Goal: Task Accomplishment & Management: Use online tool/utility

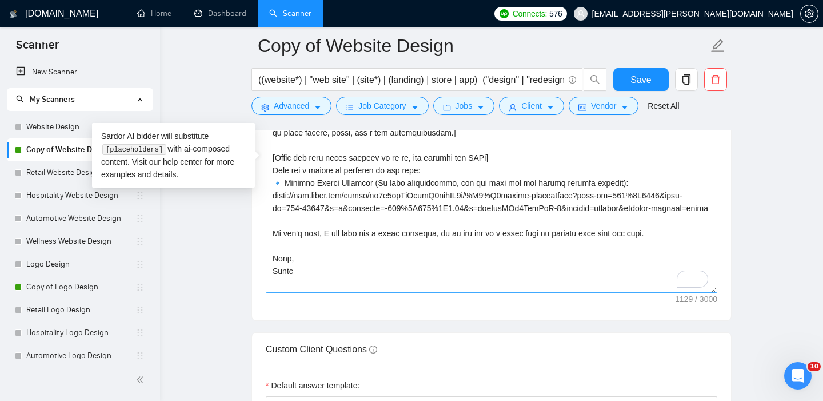
click at [303, 289] on textarea "Cover letter template:" at bounding box center [492, 163] width 452 height 257
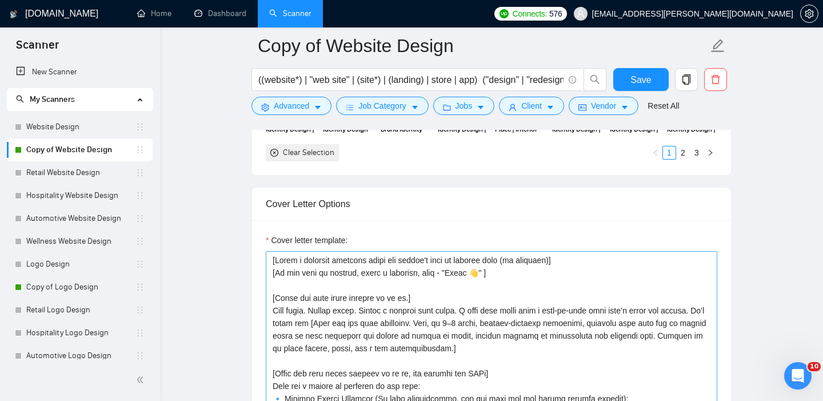
scroll to position [1348, 0]
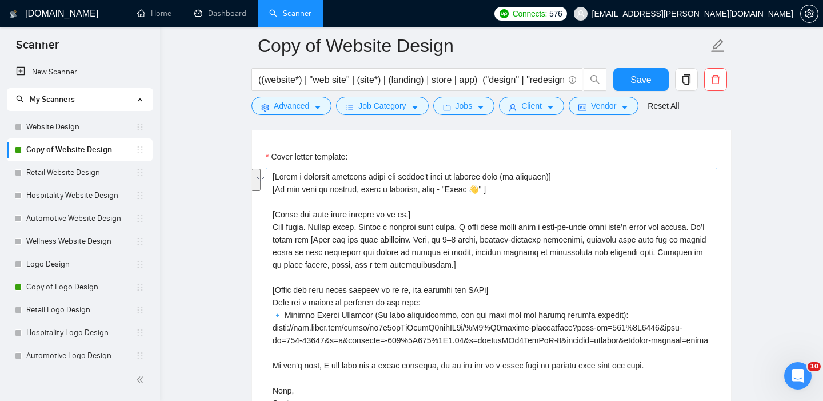
drag, startPoint x: 521, startPoint y: 186, endPoint x: 281, endPoint y: 182, distance: 239.6
click at [281, 182] on textarea "Cover letter template:" at bounding box center [492, 296] width 452 height 257
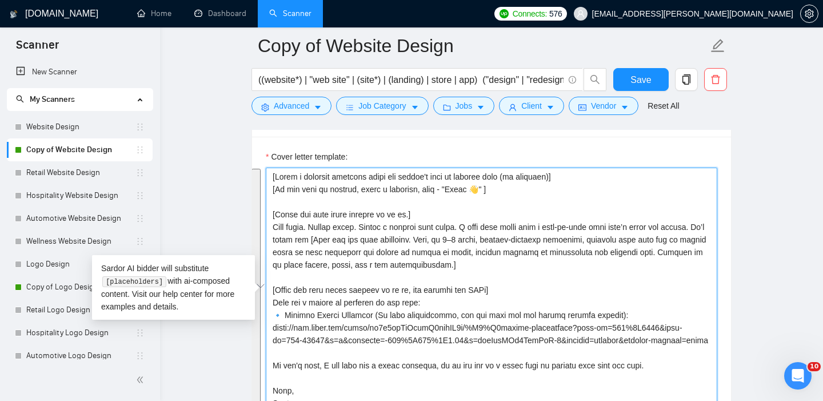
click at [332, 209] on textarea "Cover letter template:" at bounding box center [492, 296] width 452 height 257
click at [429, 236] on textarea "Cover letter template:" at bounding box center [492, 296] width 452 height 257
drag, startPoint x: 273, startPoint y: 228, endPoint x: 489, endPoint y: 266, distance: 219.5
click at [489, 266] on textarea "Cover letter template:" at bounding box center [492, 296] width 452 height 257
paste textarea "The real challenge here seems to be"
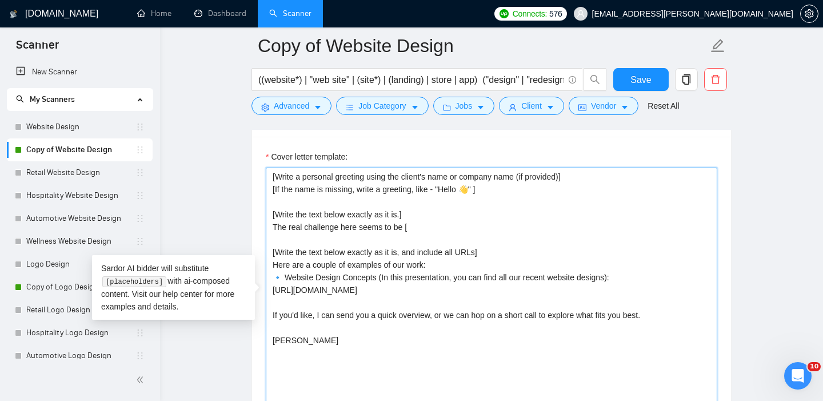
paste textarea "[action/goal] + [context]"
click at [417, 227] on textarea "[Write a personal greeting using the client's name or company name (if provided…" at bounding box center [492, 296] width 452 height 257
click at [456, 225] on textarea "[Write a personal greeting using the client's name or company name (if provided…" at bounding box center [492, 296] width 452 height 257
click at [464, 226] on textarea "[Write a personal greeting using the client's name or company name (if provided…" at bounding box center [492, 296] width 452 height 257
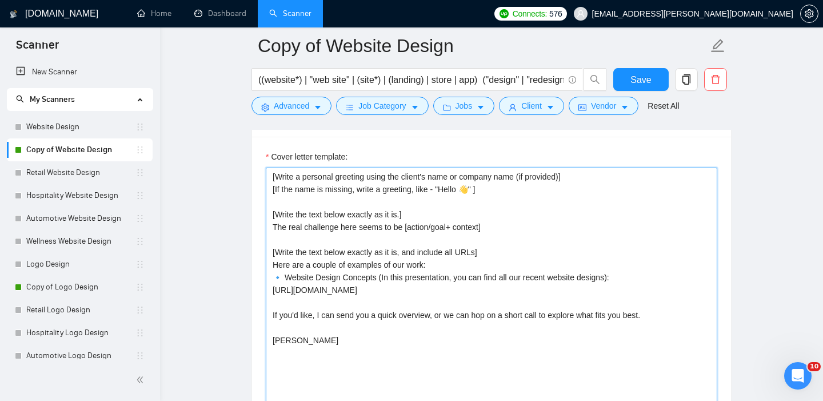
scroll to position [1356, 0]
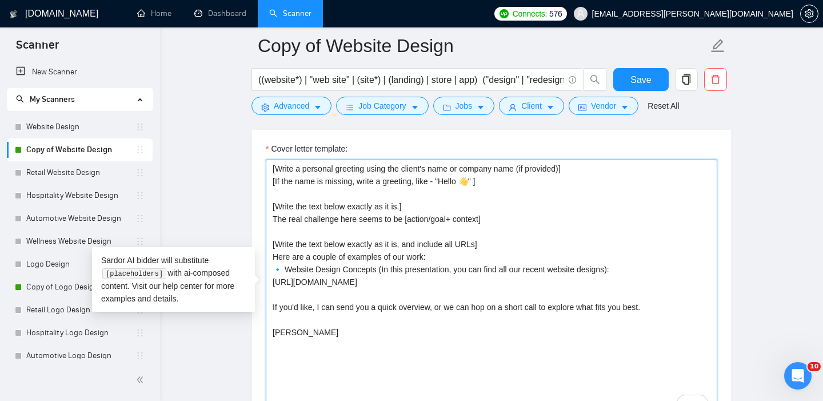
click at [518, 231] on textarea "[Write a personal greeting using the client's name or company name (if provided…" at bounding box center [492, 288] width 452 height 257
click at [504, 220] on textarea "[Write a personal greeting using the client's name or company name (if provided…" at bounding box center [492, 288] width 452 height 257
paste textarea "I can handle that — step by step"
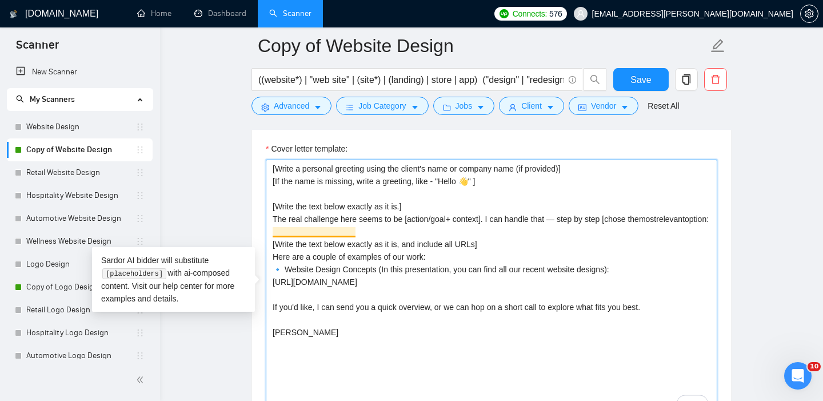
click at [295, 231] on textarea "[Write a personal greeting using the client's name or company name (if provided…" at bounding box center [492, 288] width 452 height 257
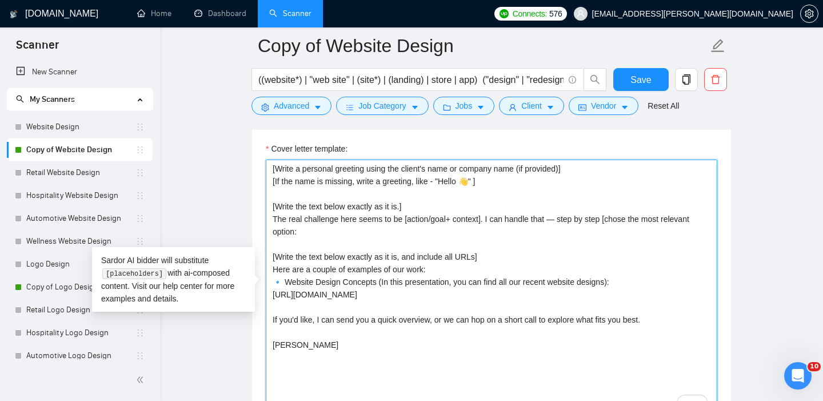
click at [274, 234] on textarea "[Write a personal greeting using the client's name or company name (if provided…" at bounding box center [492, 288] width 452 height 257
click at [286, 241] on textarea "[Write a personal greeting using the client's name or company name (if provided…" at bounding box center [492, 288] width 452 height 257
paste textarea "I can handle that step by step — until you have a clear site structure and road…"
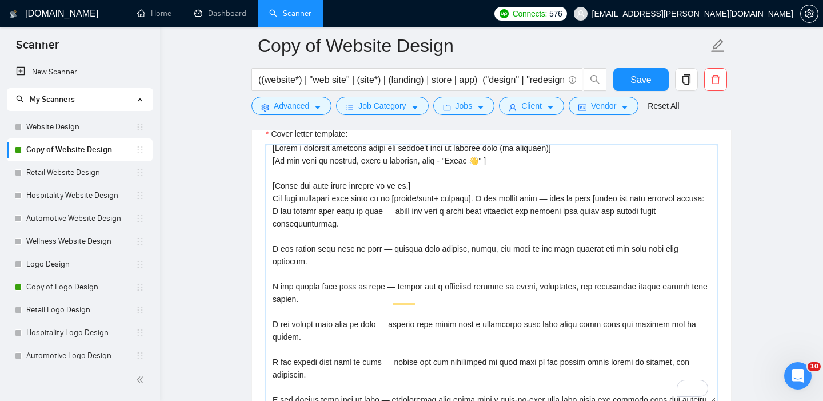
scroll to position [0, 0]
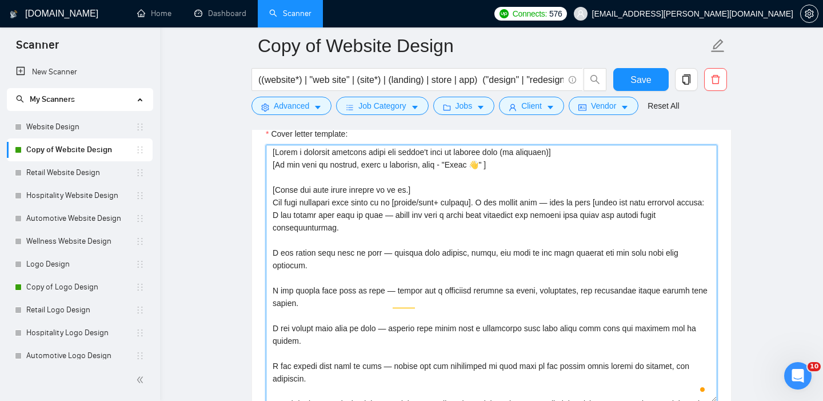
click at [272, 226] on textarea "Cover letter template:" at bounding box center [492, 273] width 452 height 257
click at [277, 253] on textarea "Cover letter template:" at bounding box center [492, 273] width 452 height 257
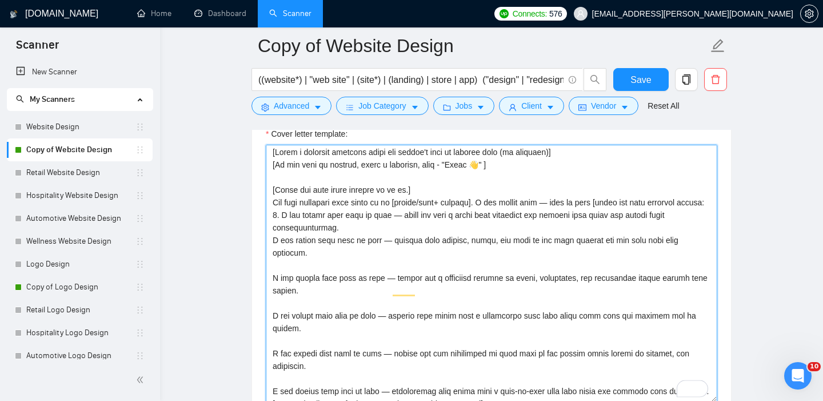
click at [271, 254] on textarea "Cover letter template:" at bounding box center [492, 273] width 452 height 257
click at [269, 287] on textarea "Cover letter template:" at bounding box center [492, 273] width 452 height 257
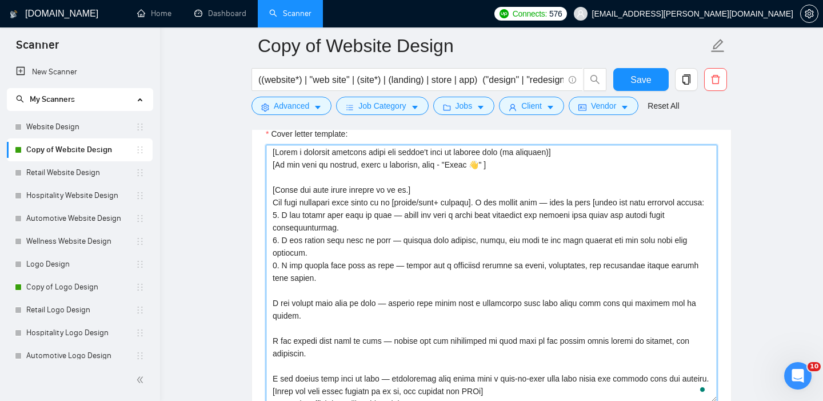
click at [271, 316] on textarea "Cover letter template:" at bounding box center [492, 273] width 452 height 257
click at [272, 306] on textarea "Cover letter template:" at bounding box center [492, 273] width 452 height 257
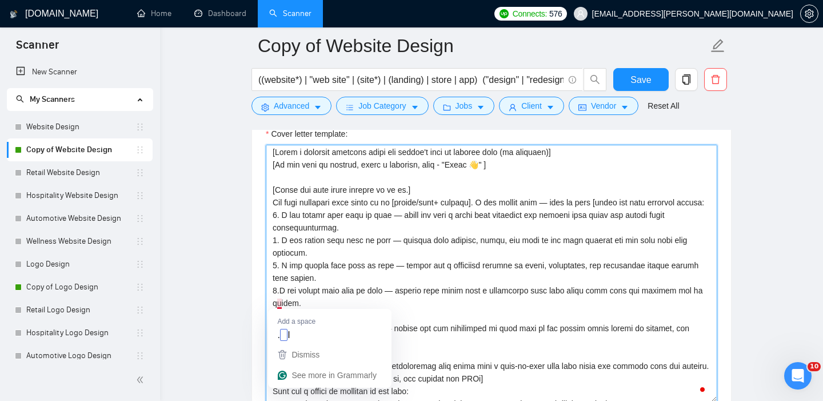
click at [280, 305] on textarea "Cover letter template:" at bounding box center [492, 273] width 452 height 257
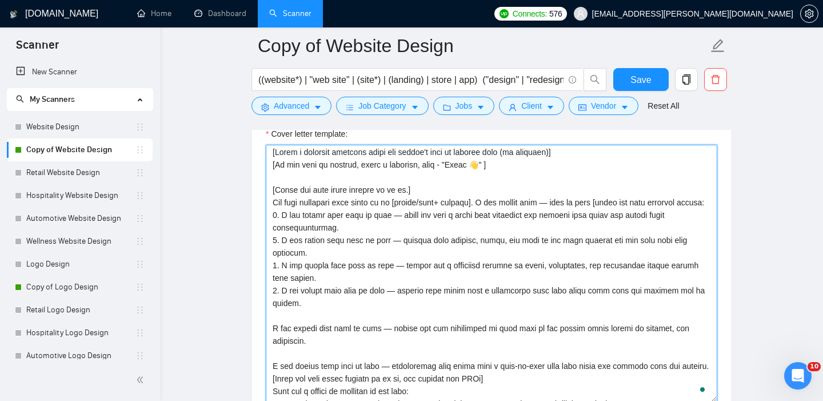
click at [271, 339] on textarea "Cover letter template:" at bounding box center [492, 273] width 452 height 257
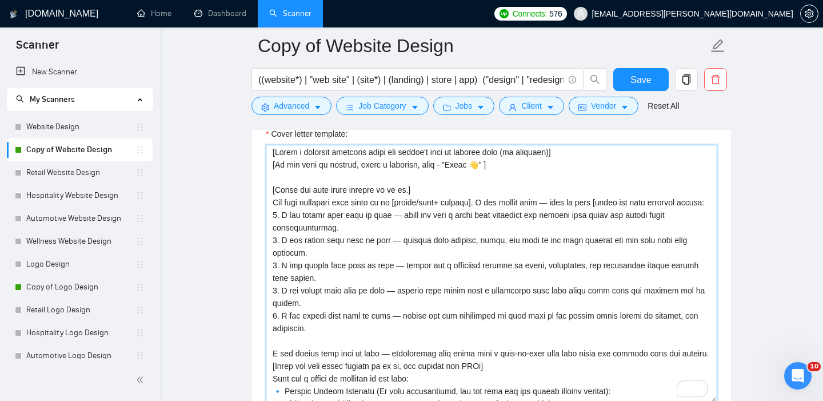
click at [272, 366] on textarea "Cover letter template:" at bounding box center [492, 273] width 452 height 257
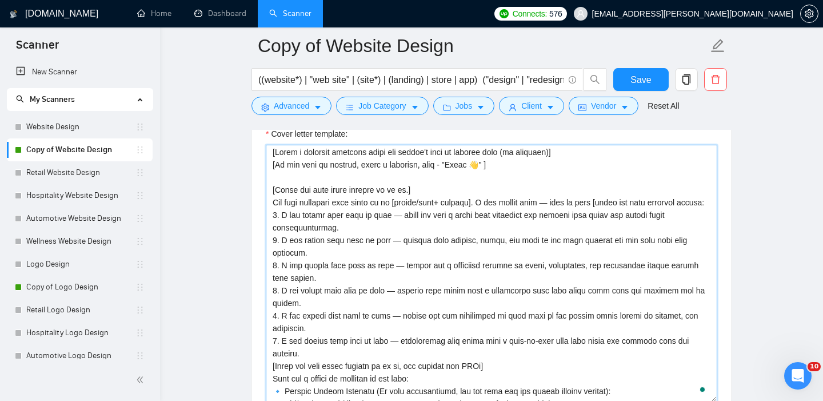
scroll to position [33, 0]
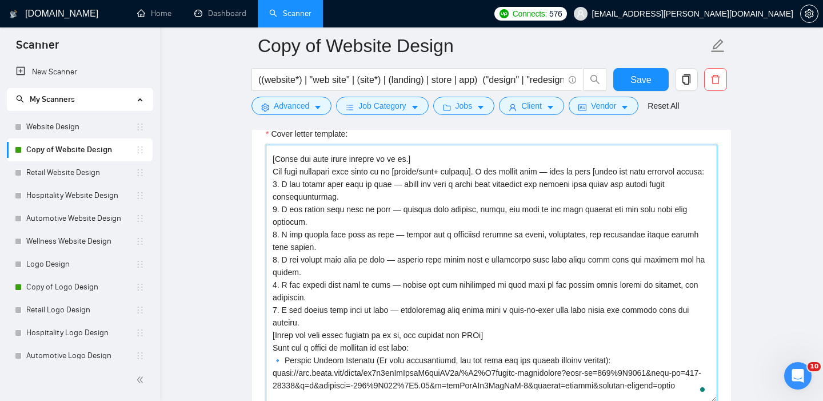
click at [321, 334] on textarea "Cover letter template:" at bounding box center [492, 273] width 452 height 257
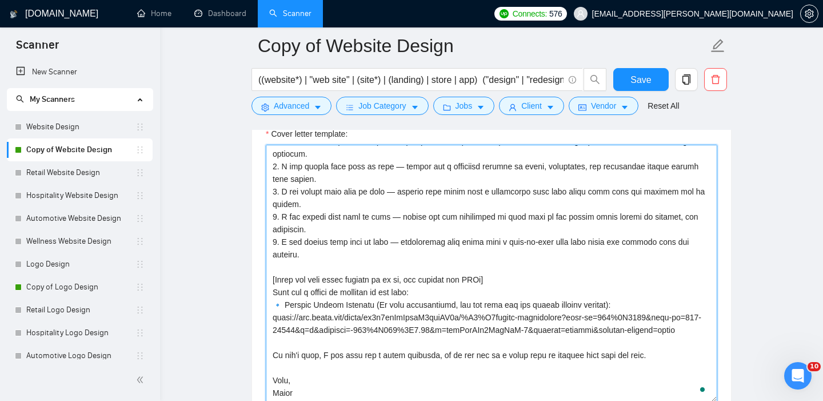
scroll to position [103, 0]
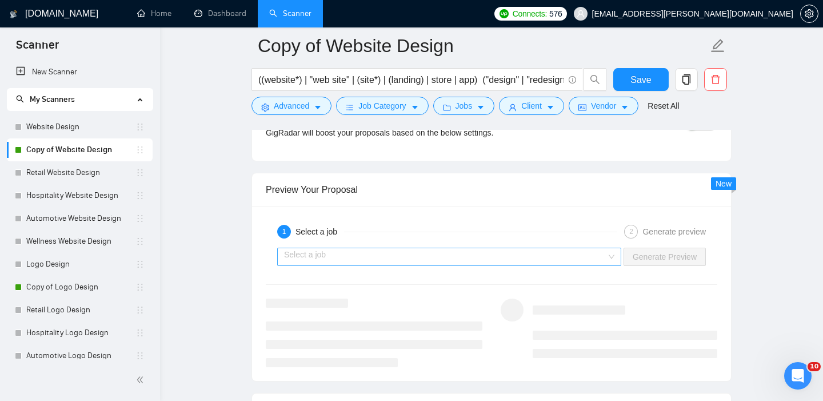
click at [426, 254] on input "search" at bounding box center [445, 256] width 323 height 17
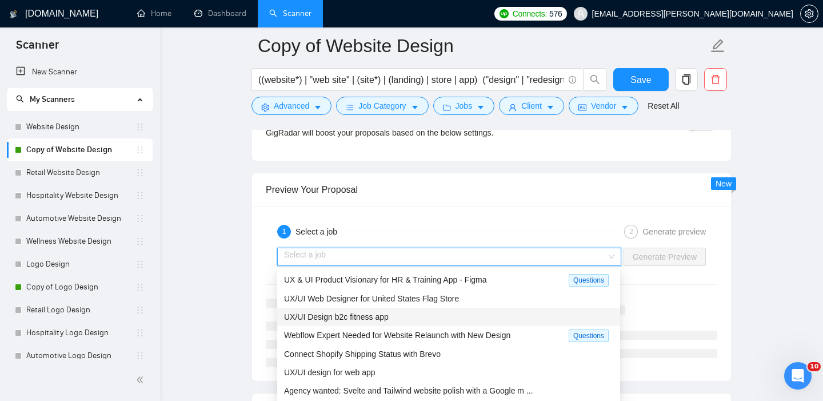
click at [351, 320] on div "UX/UI Design b2c fitness app" at bounding box center [448, 316] width 329 height 13
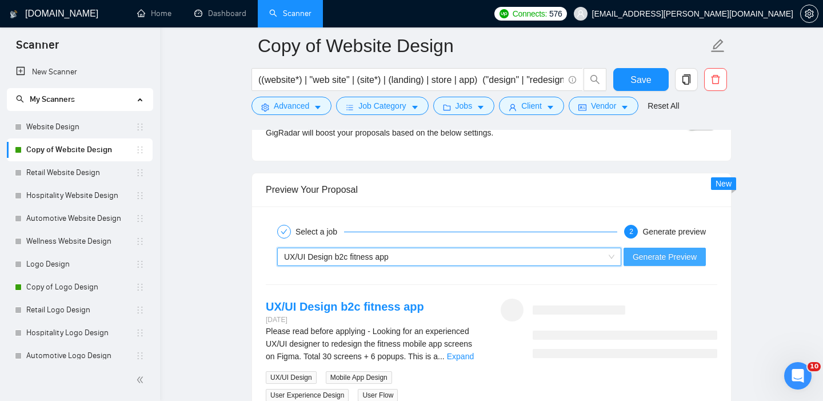
click at [691, 251] on span "Generate Preview" at bounding box center [665, 256] width 64 height 13
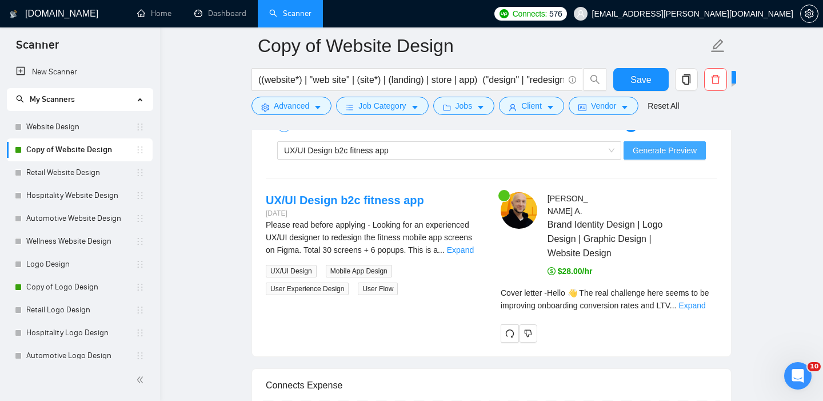
scroll to position [2333, 0]
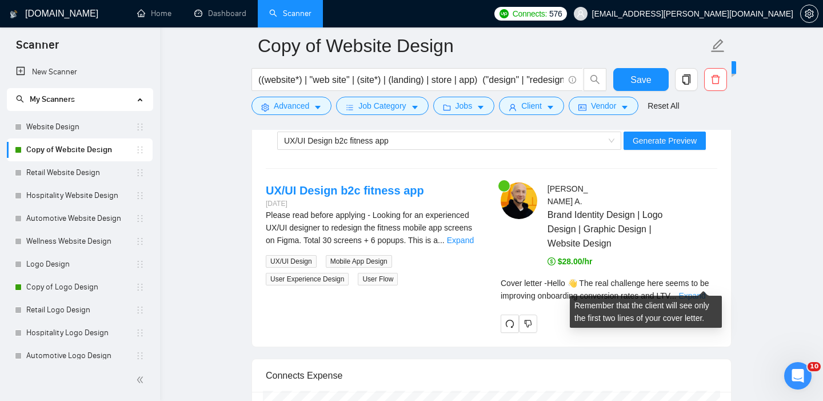
click at [695, 291] on link "Expand" at bounding box center [692, 295] width 27 height 9
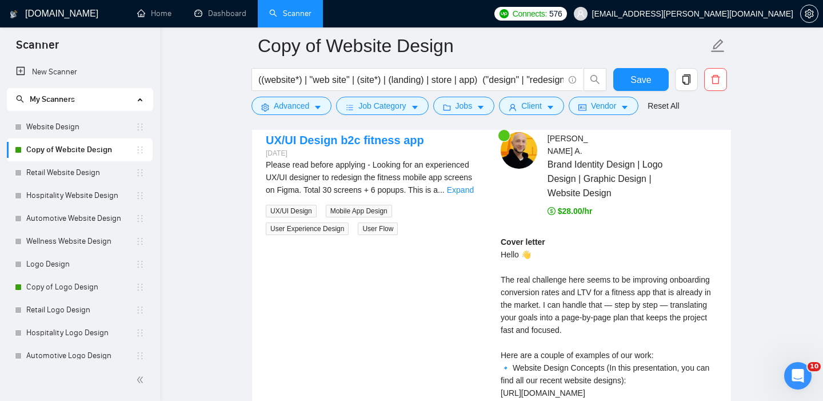
scroll to position [2392, 0]
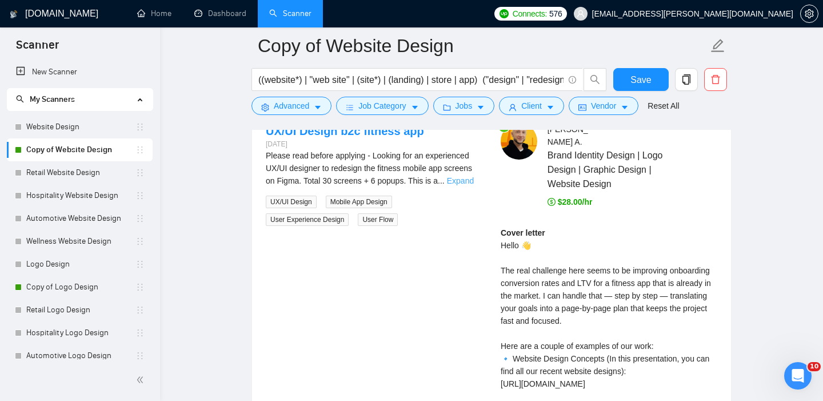
click at [461, 180] on link "Expand" at bounding box center [460, 180] width 27 height 9
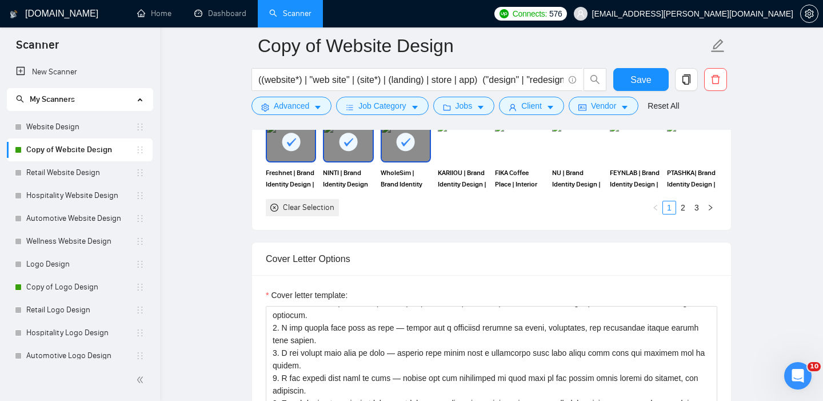
scroll to position [1297, 0]
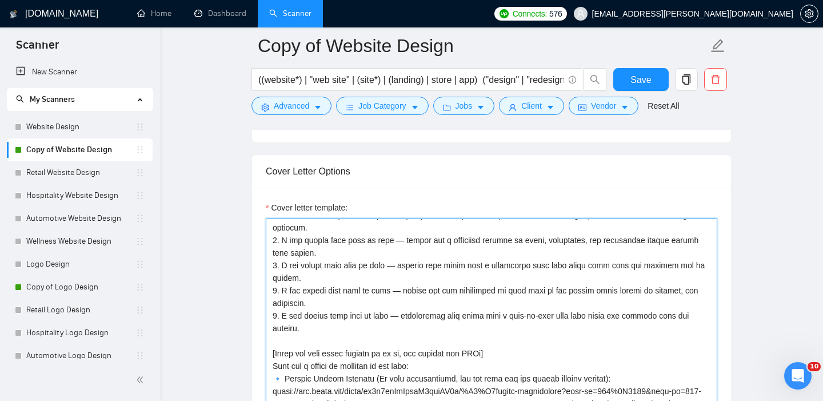
click at [373, 320] on textarea "Cover letter template:" at bounding box center [492, 346] width 452 height 257
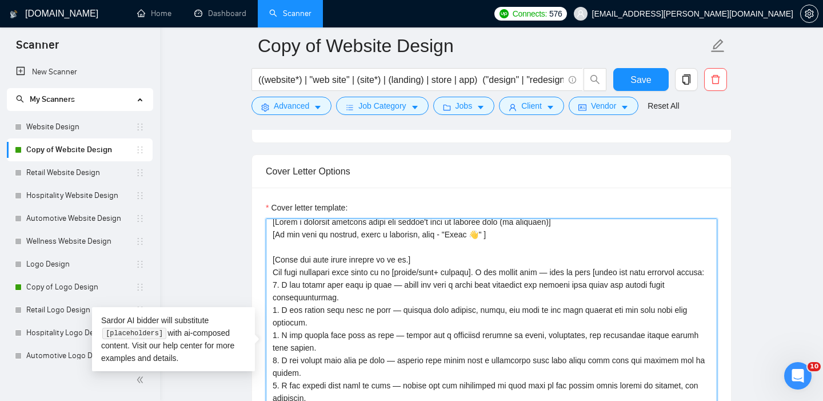
scroll to position [0, 0]
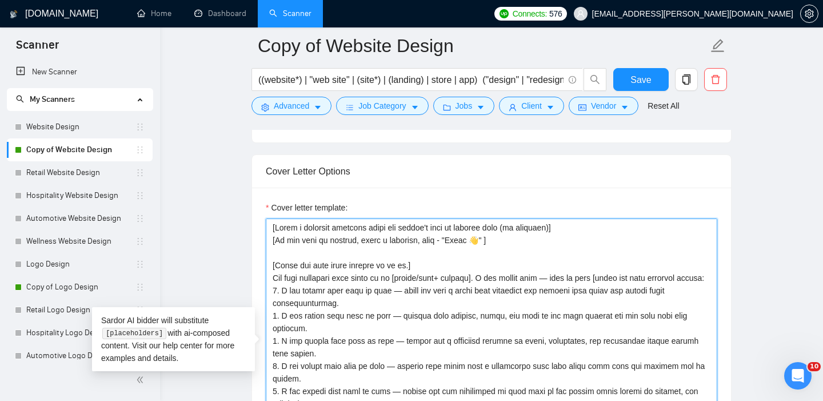
click at [488, 277] on textarea "Cover letter template:" at bounding box center [492, 346] width 452 height 257
paste textarea "Write it briefly, without copying the job post word-for-word."
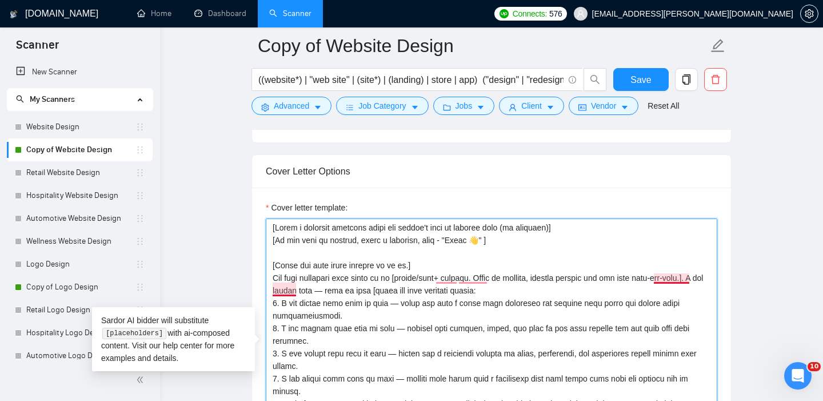
click at [664, 280] on textarea "Cover letter template:" at bounding box center [492, 346] width 452 height 257
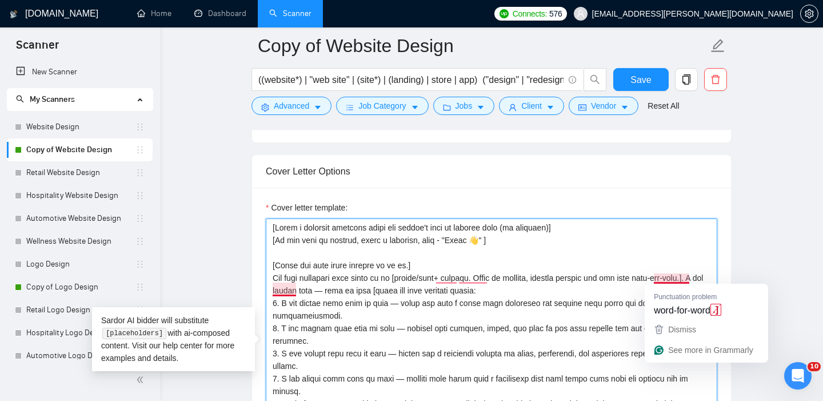
click at [294, 289] on textarea "Cover letter template:" at bounding box center [492, 346] width 452 height 257
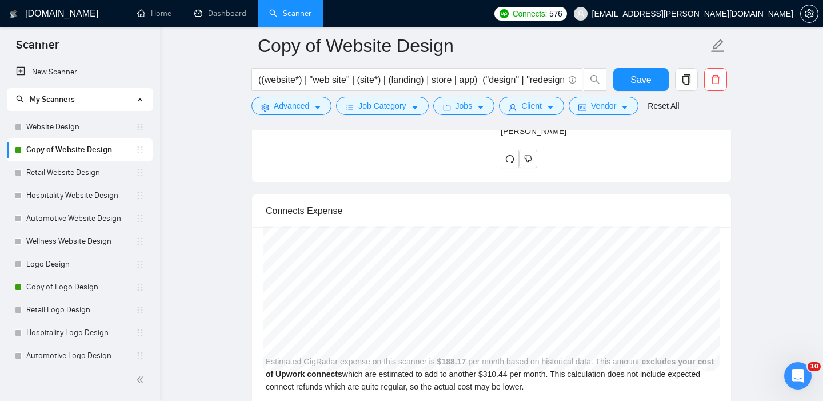
scroll to position [2708, 0]
click at [510, 164] on icon "redo" at bounding box center [509, 159] width 9 height 9
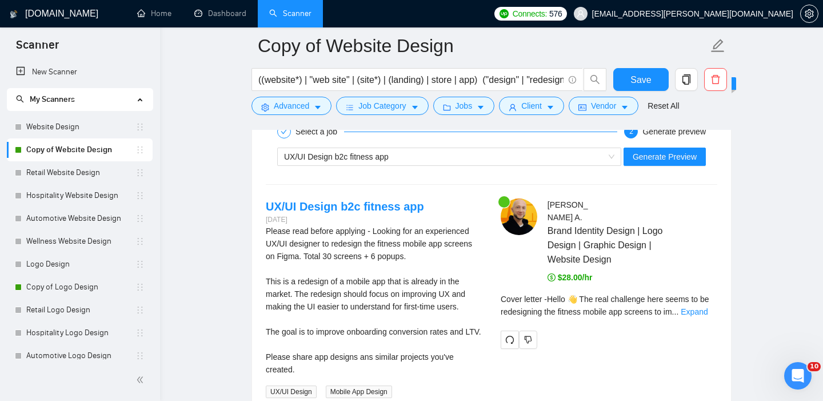
scroll to position [2326, 0]
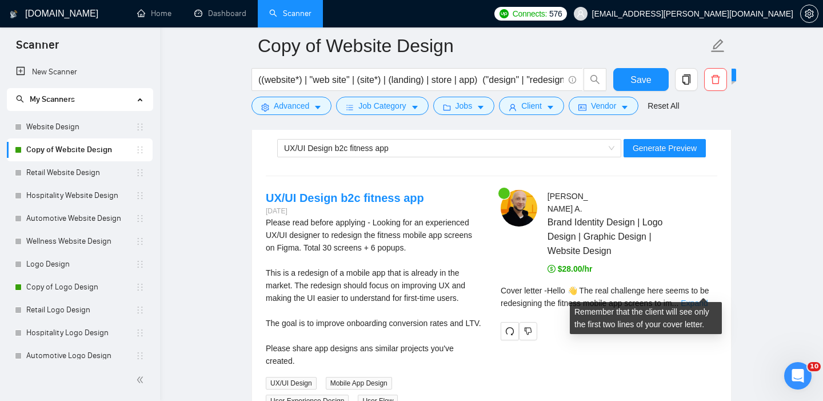
click at [704, 298] on link "Expand" at bounding box center [694, 302] width 27 height 9
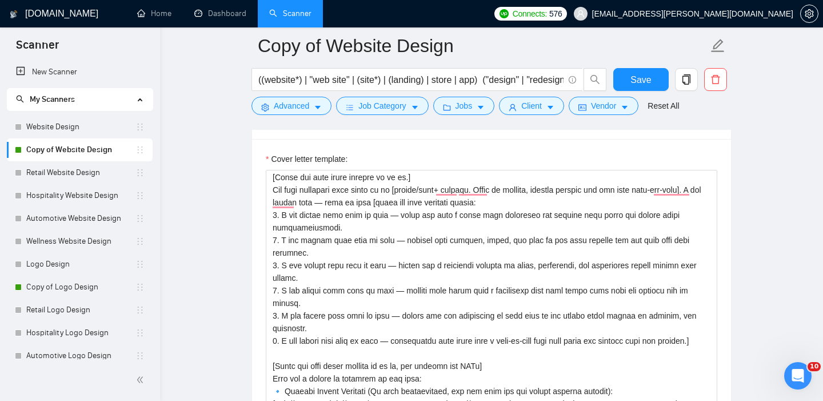
scroll to position [0, 0]
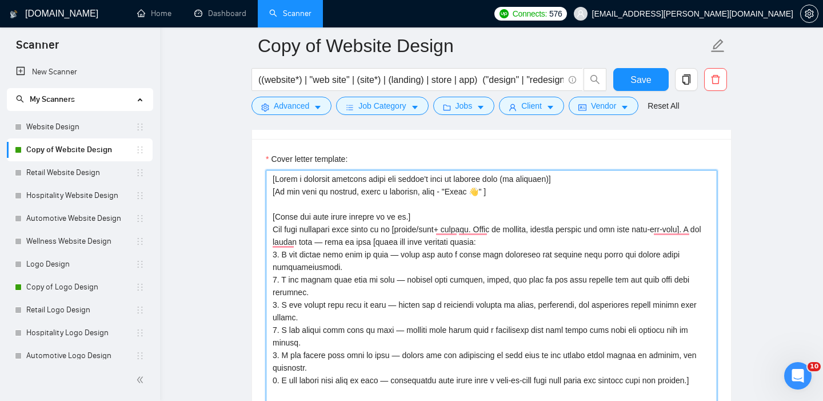
click at [312, 225] on textarea "Cover letter template:" at bounding box center [492, 298] width 452 height 257
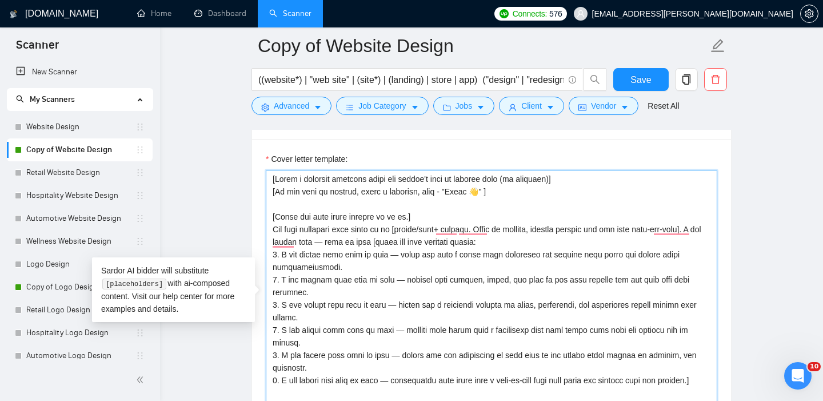
click at [328, 254] on textarea "Cover letter template:" at bounding box center [492, 298] width 452 height 257
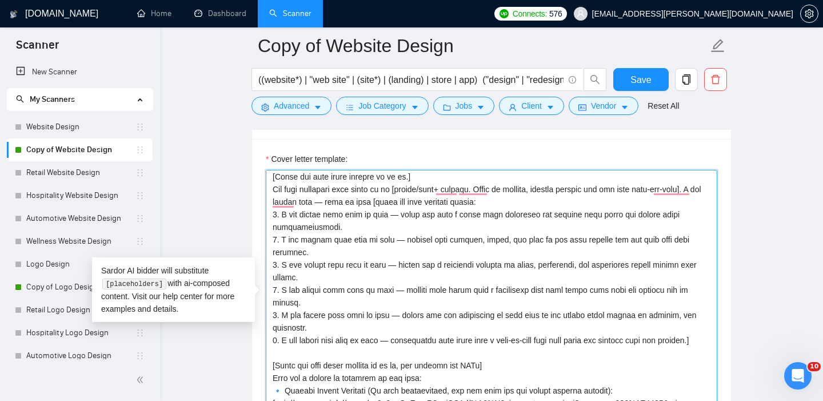
scroll to position [6, 0]
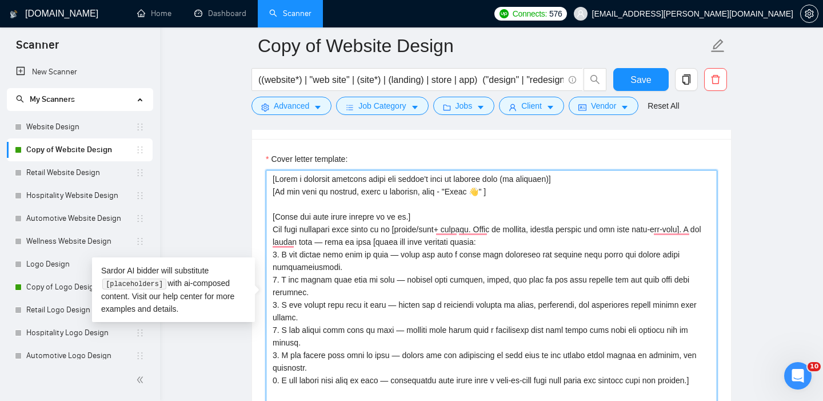
click at [492, 229] on textarea "Cover letter template:" at bounding box center [492, 298] width 452 height 257
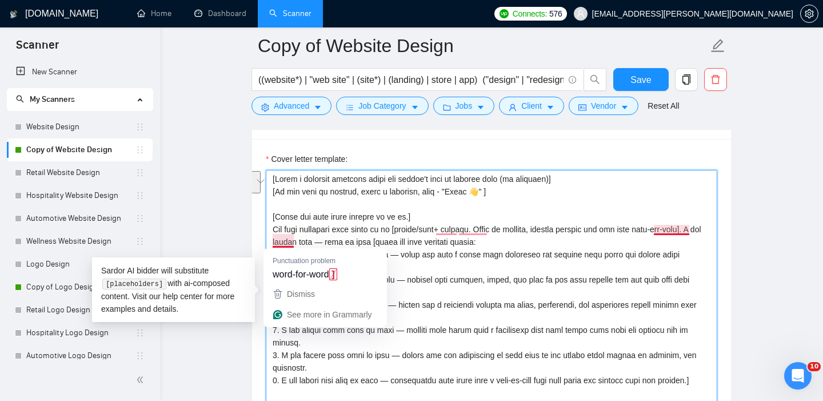
drag, startPoint x: 551, startPoint y: 228, endPoint x: 292, endPoint y: 241, distance: 258.8
click at [292, 241] on textarea "Cover letter template:" at bounding box center [492, 298] width 452 height 257
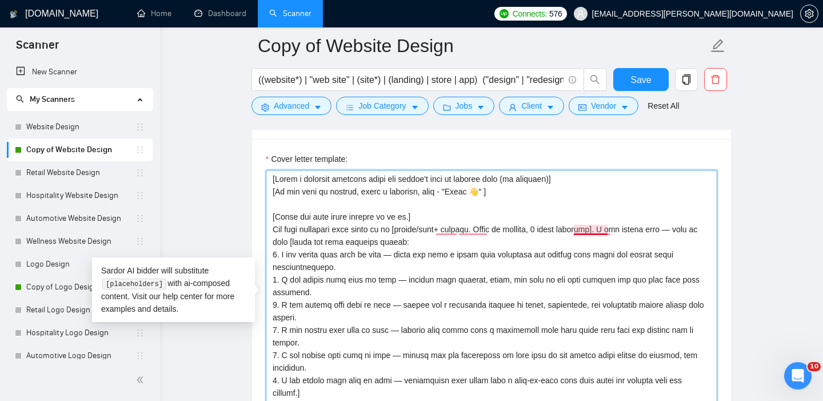
click at [587, 229] on textarea "Cover letter template:" at bounding box center [492, 298] width 452 height 257
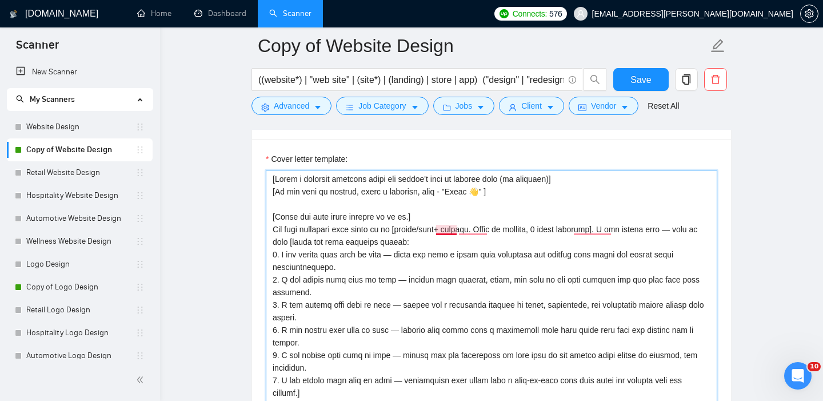
click at [442, 230] on textarea "Cover letter template:" at bounding box center [492, 298] width 452 height 257
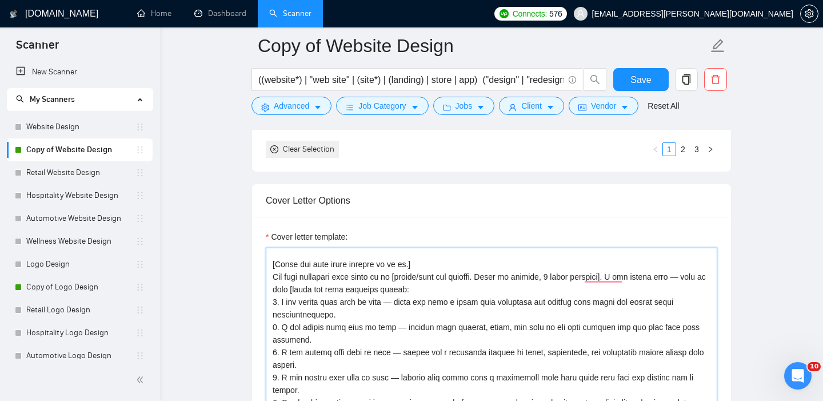
click at [437, 276] on textarea "Cover letter template:" at bounding box center [492, 376] width 452 height 257
click at [465, 279] on textarea "Cover letter template:" at bounding box center [492, 376] width 452 height 257
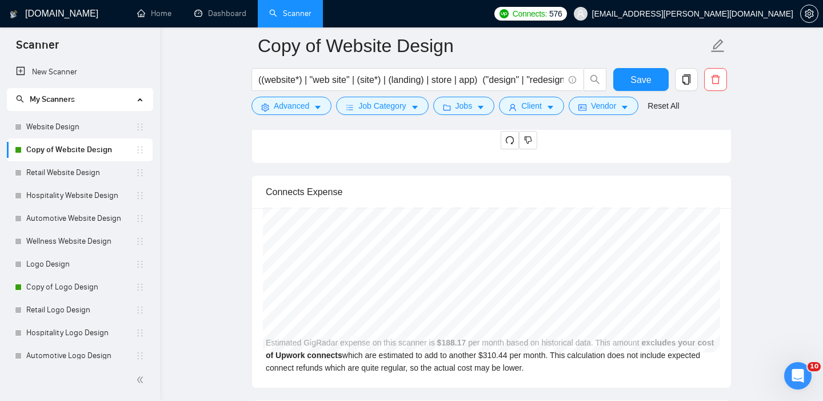
type textarea "[Lorem i dolorsit ametcons adipi eli seddoe't inci ut laboree dolo (ma aliquaen…"
click at [509, 145] on icon "redo" at bounding box center [509, 140] width 9 height 9
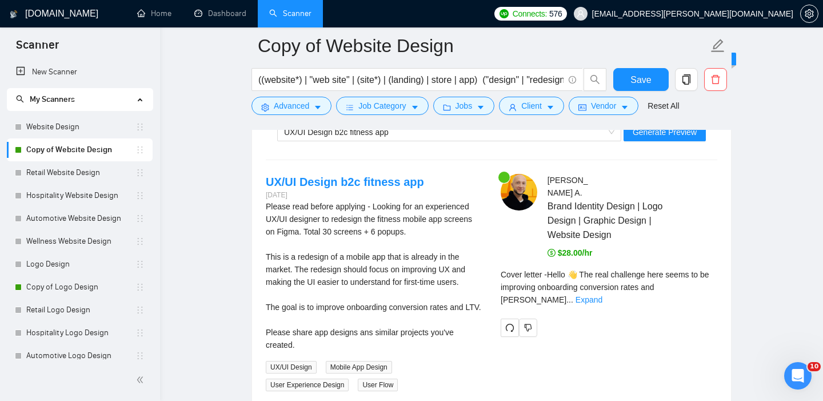
scroll to position [2344, 0]
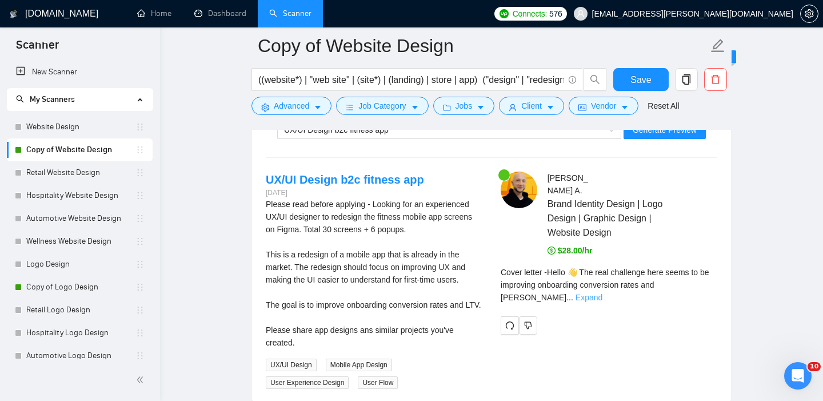
click at [603, 293] on link "Expand" at bounding box center [589, 297] width 27 height 9
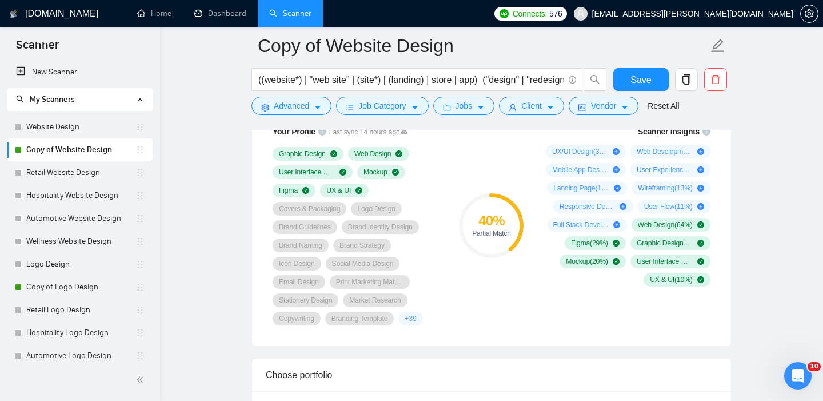
scroll to position [706, 0]
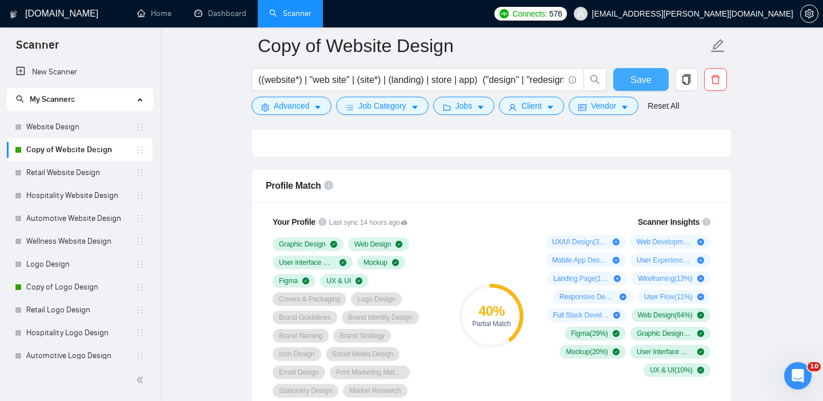
click at [629, 79] on button "Save" at bounding box center [641, 79] width 55 height 23
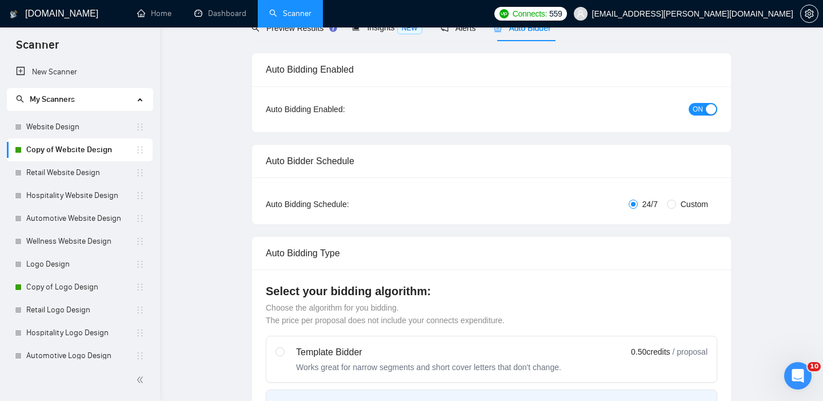
scroll to position [0, 0]
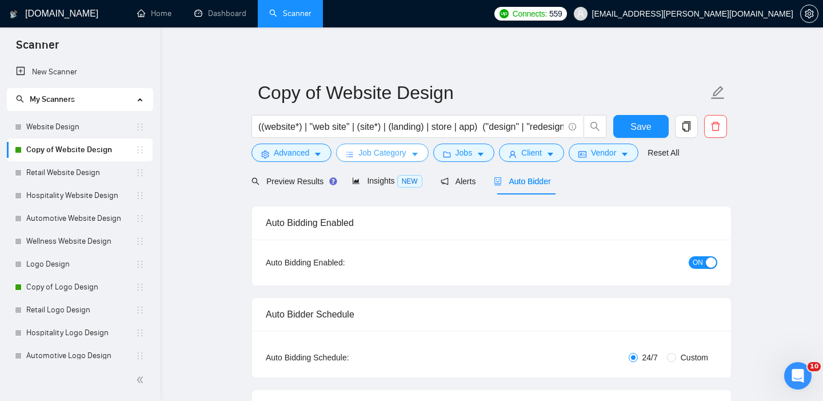
click at [404, 150] on span "Job Category" at bounding box center [382, 152] width 47 height 13
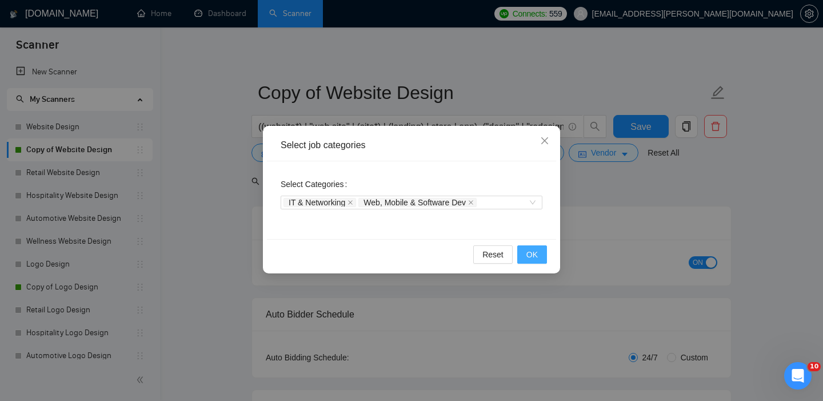
click at [530, 258] on span "OK" at bounding box center [532, 254] width 11 height 13
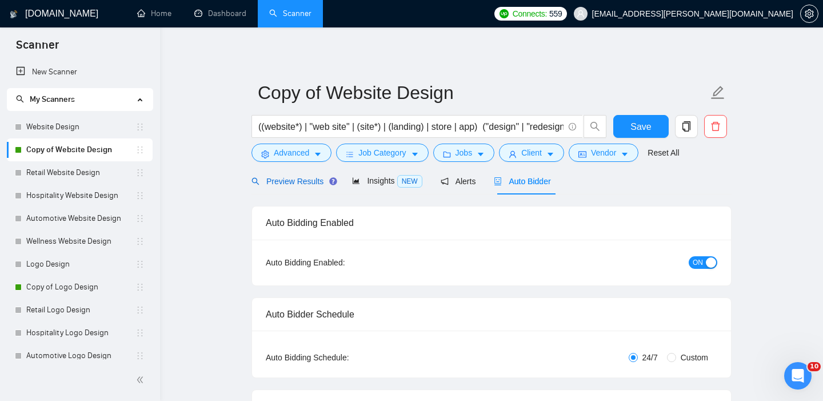
click at [292, 178] on span "Preview Results" at bounding box center [293, 181] width 82 height 9
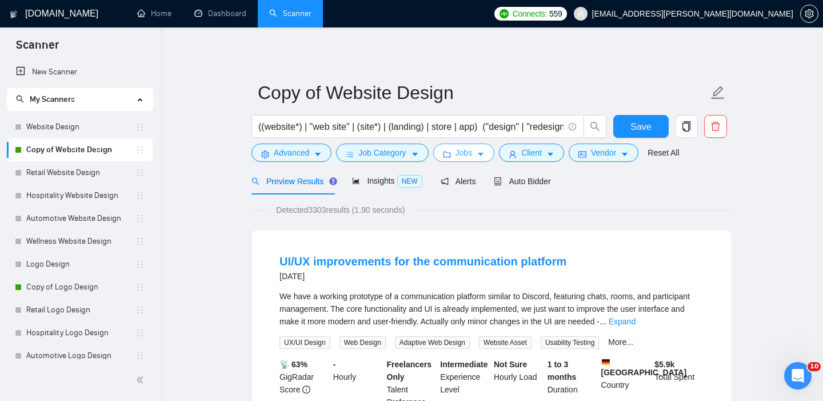
click at [471, 149] on span "Jobs" at bounding box center [464, 152] width 17 height 13
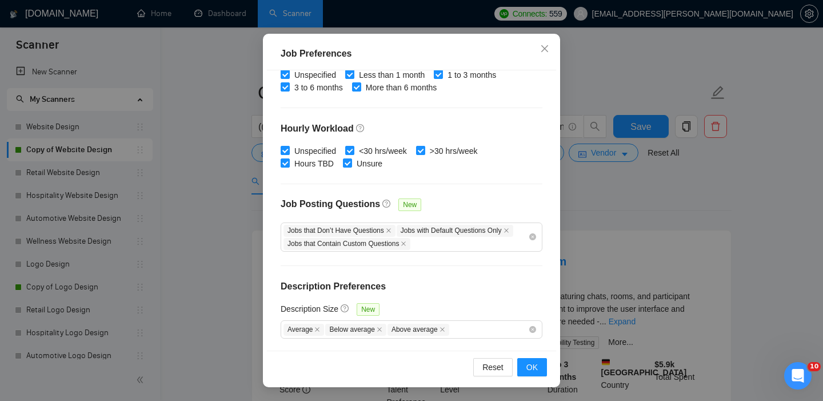
scroll to position [79, 0]
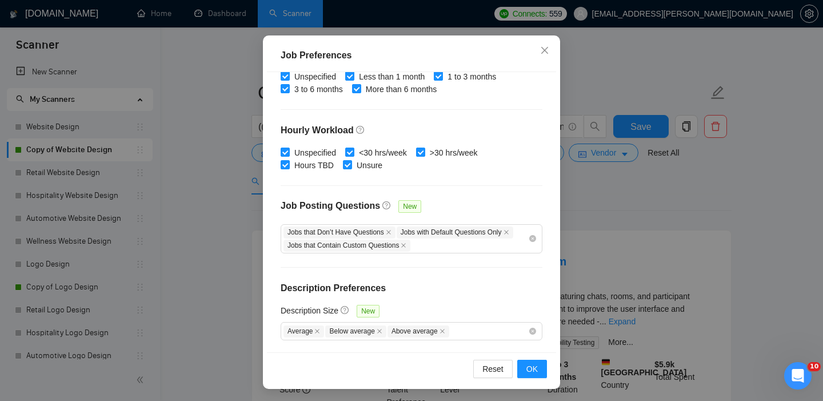
click at [658, 218] on div "Job Preferences Budget Project Type All Fixed Price Hourly Rate Fixed Price Bud…" at bounding box center [411, 200] width 823 height 401
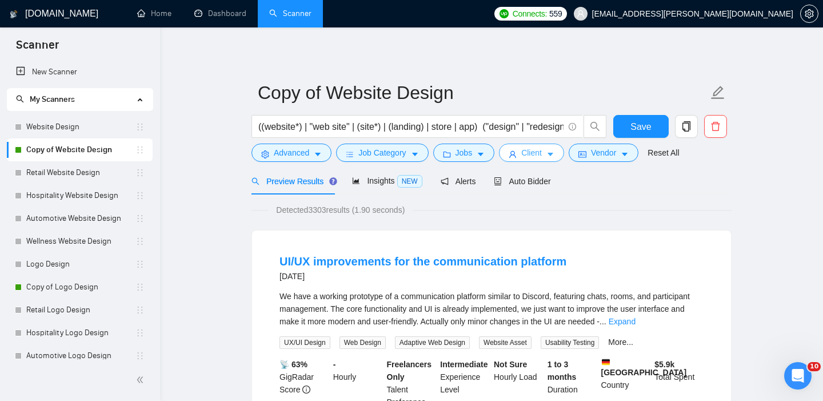
click at [539, 153] on span "Client" at bounding box center [532, 152] width 21 height 13
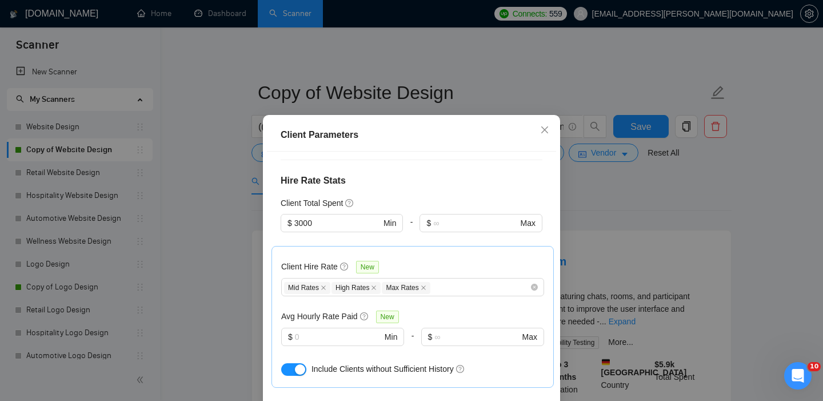
scroll to position [277, 0]
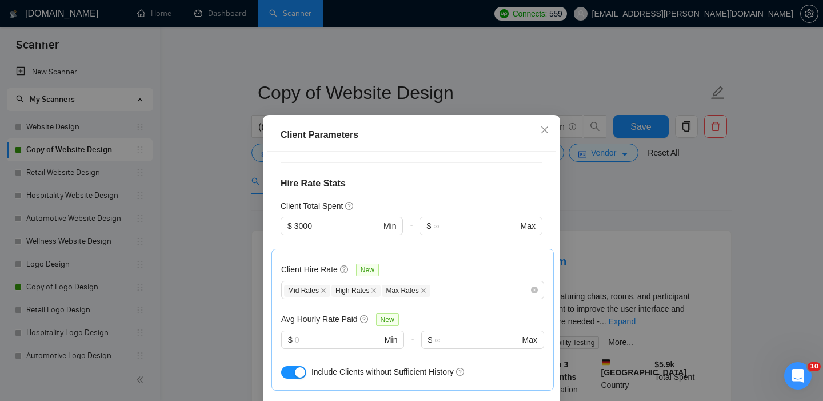
click at [718, 206] on div "Client Parameters Client Location Include Client Countries Select Exclude Clien…" at bounding box center [411, 200] width 823 height 401
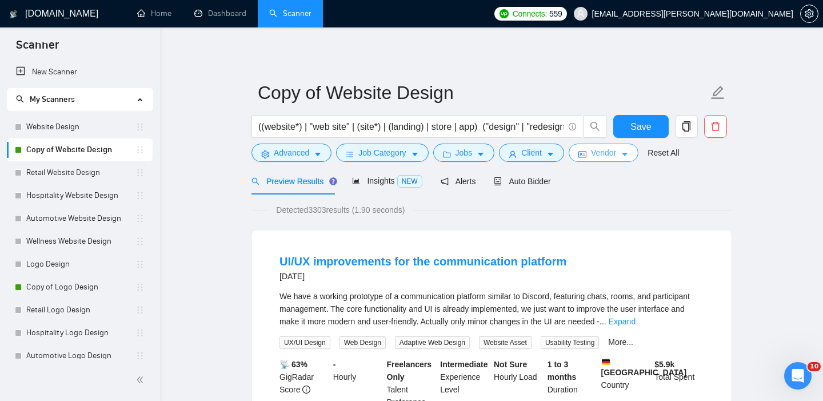
click at [627, 150] on icon "caret-down" at bounding box center [625, 154] width 8 height 8
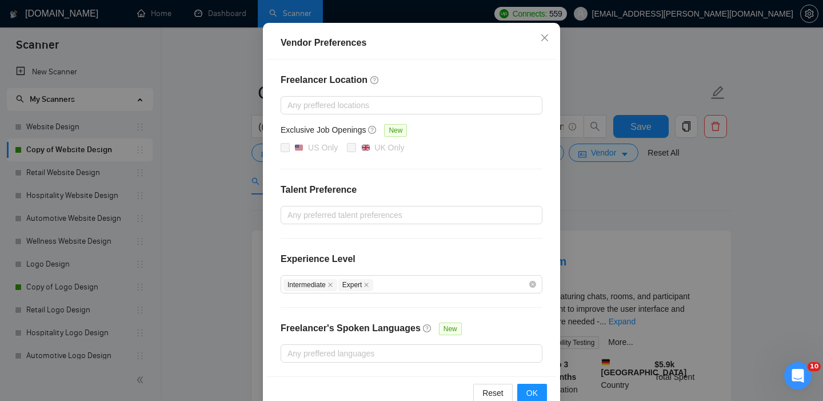
scroll to position [0, 0]
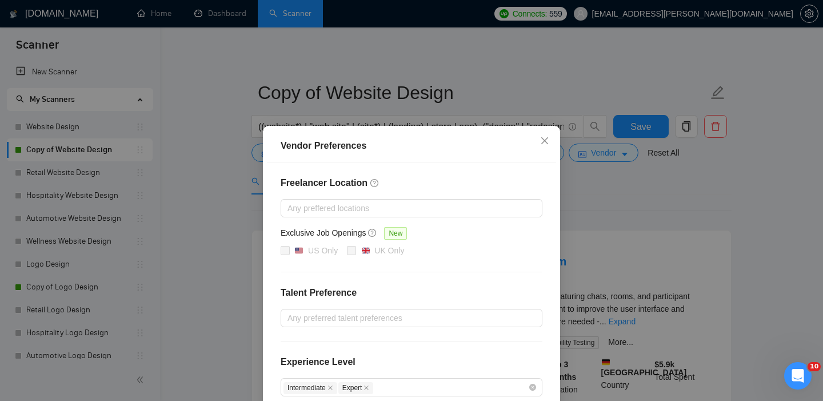
click at [693, 223] on div "Vendor Preferences Freelancer Location Any preffered locations Exclusive Job Op…" at bounding box center [411, 200] width 823 height 401
